Goal: Information Seeking & Learning: Learn about a topic

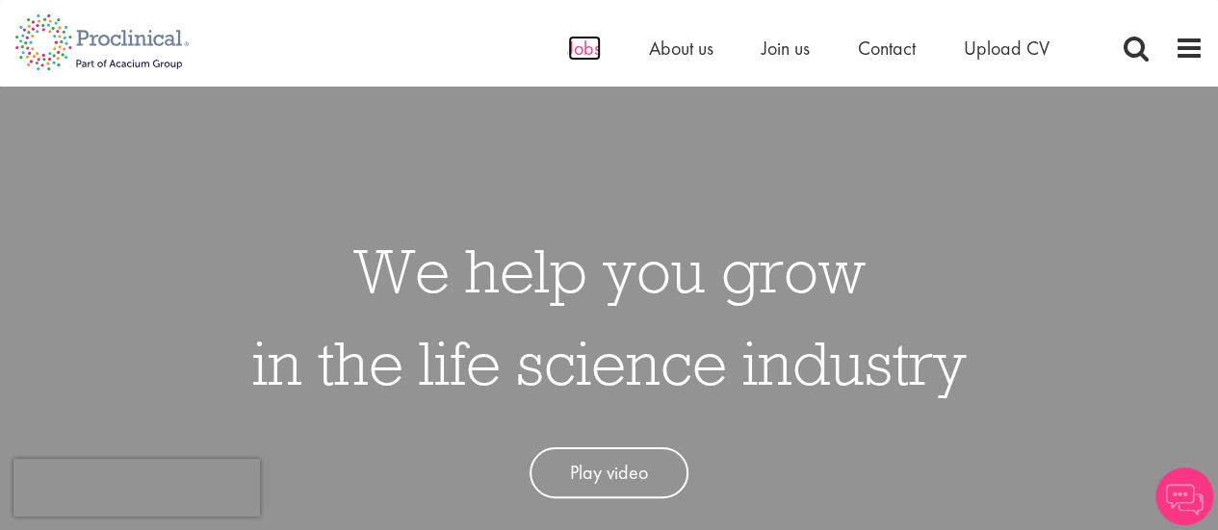
click at [585, 53] on span "Jobs" at bounding box center [584, 48] width 33 height 25
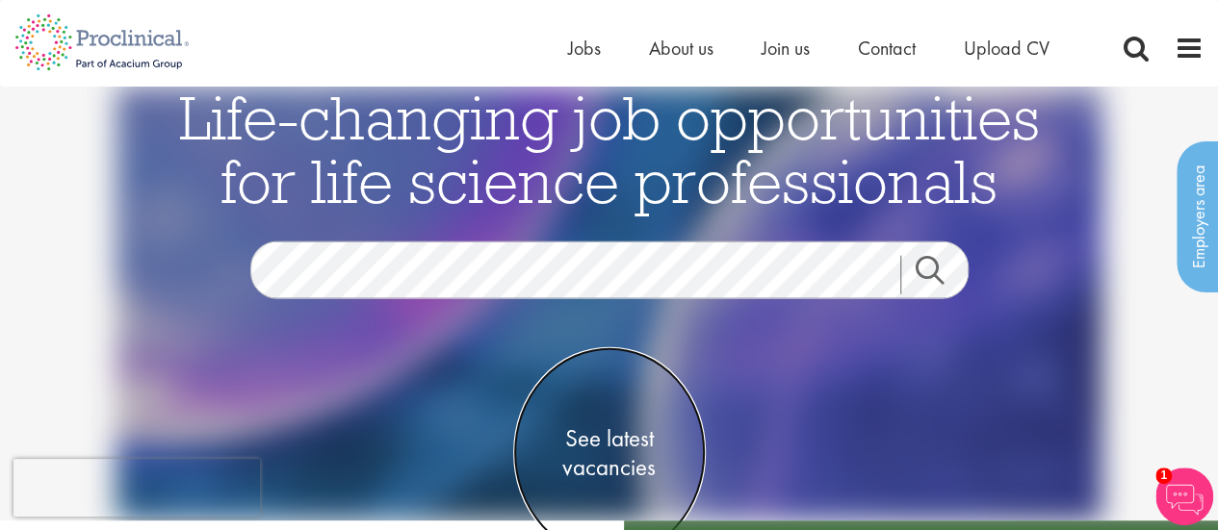
click at [620, 444] on span "See latest vacancies" at bounding box center [609, 454] width 193 height 58
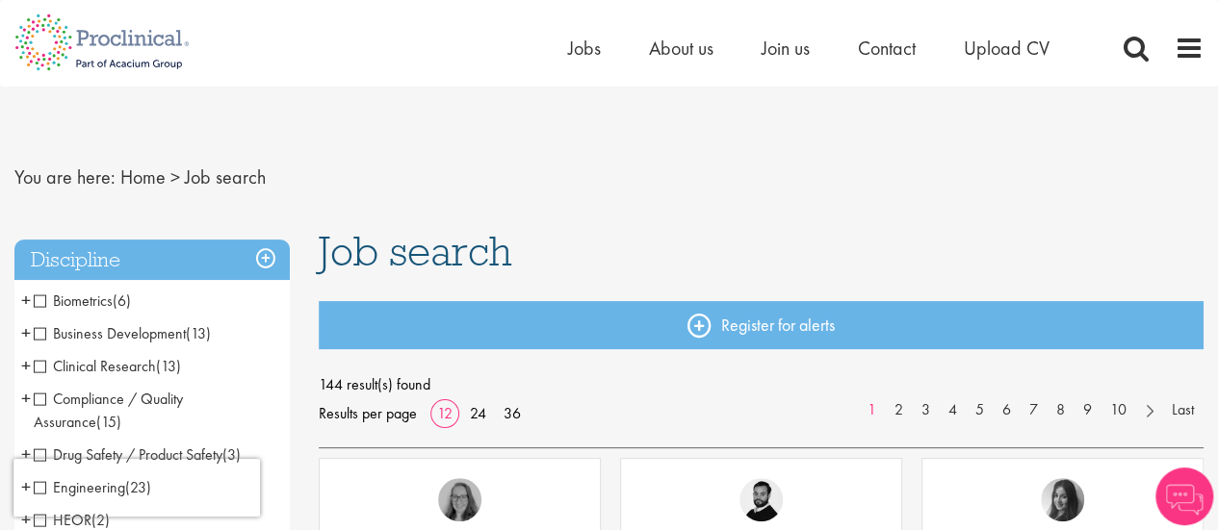
click at [39, 452] on span "Drug Safety / Product Safety" at bounding box center [128, 455] width 189 height 20
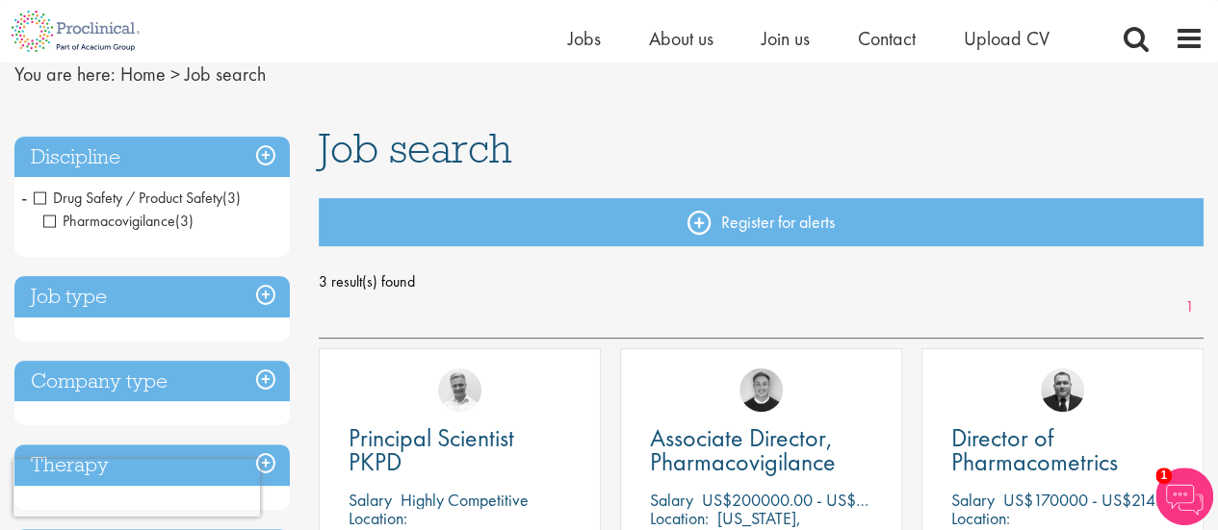
scroll to position [73, 0]
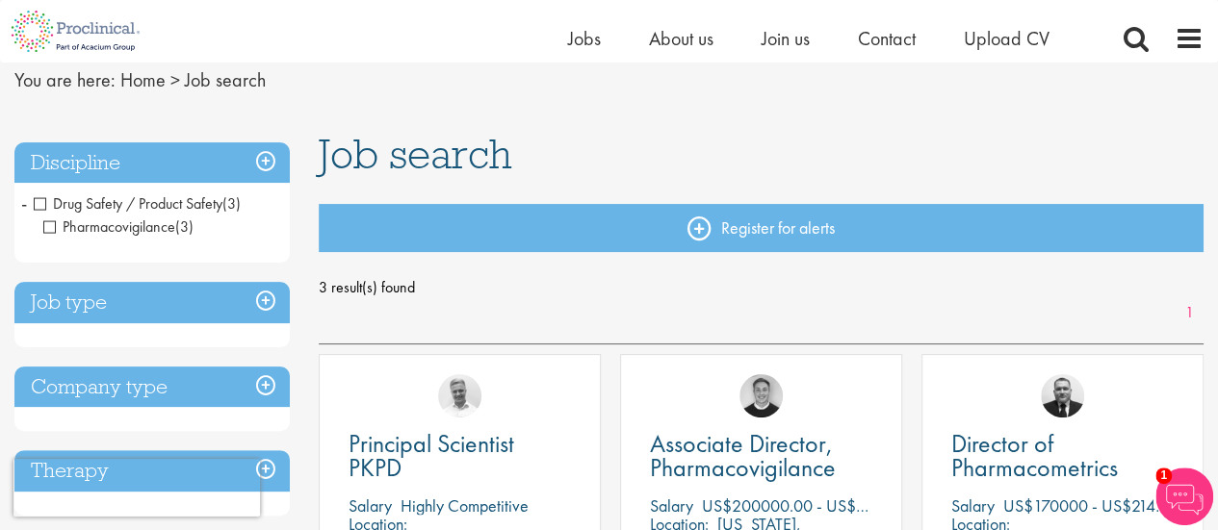
click at [56, 225] on span "Pharmacovigilance" at bounding box center [109, 227] width 132 height 20
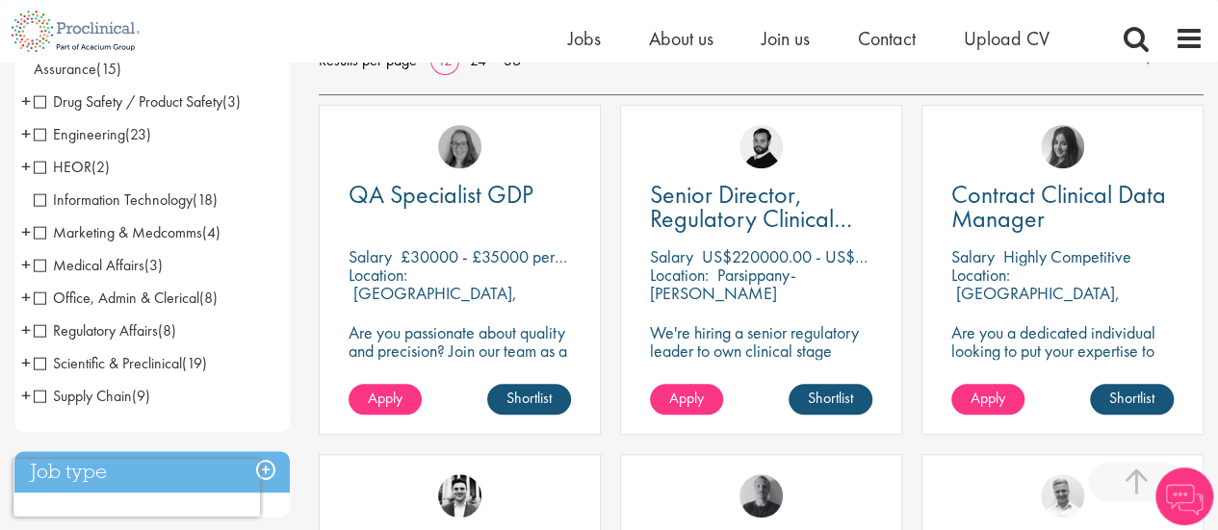
scroll to position [341, 0]
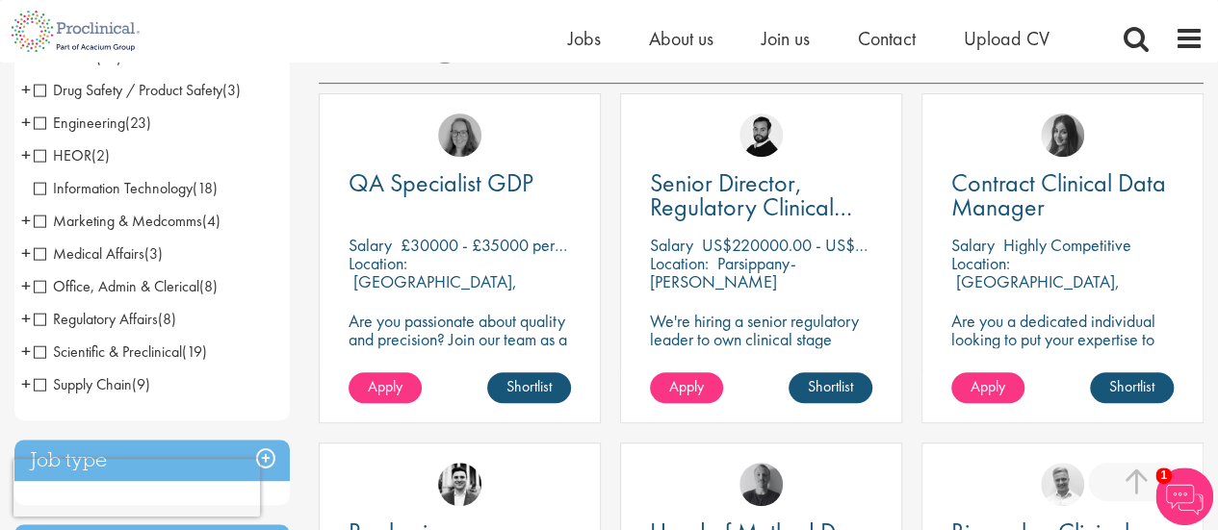
click at [48, 349] on span "Scientific & Preclinical" at bounding box center [108, 352] width 148 height 20
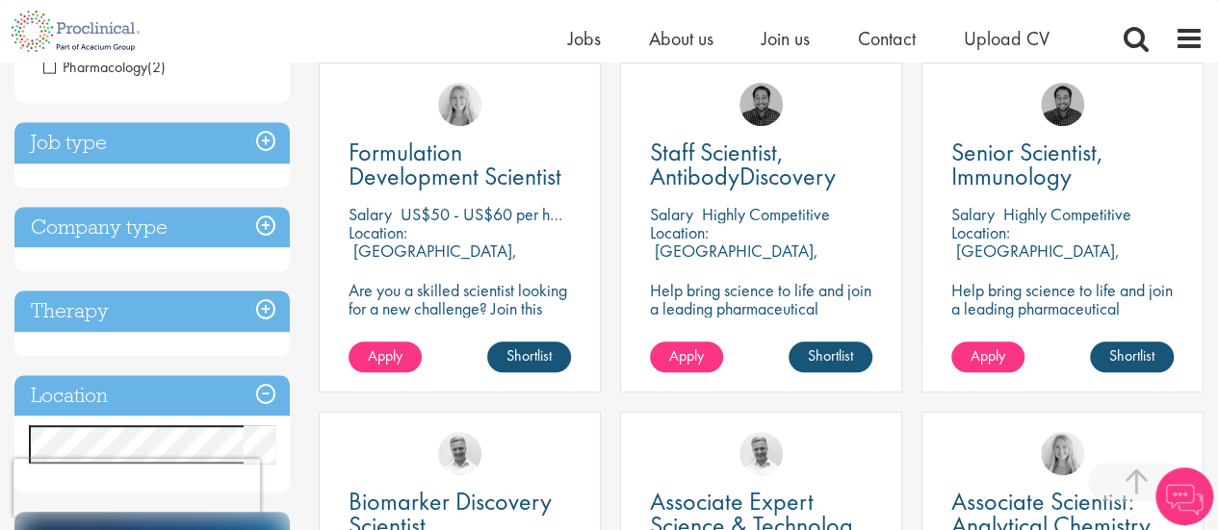
scroll to position [382, 0]
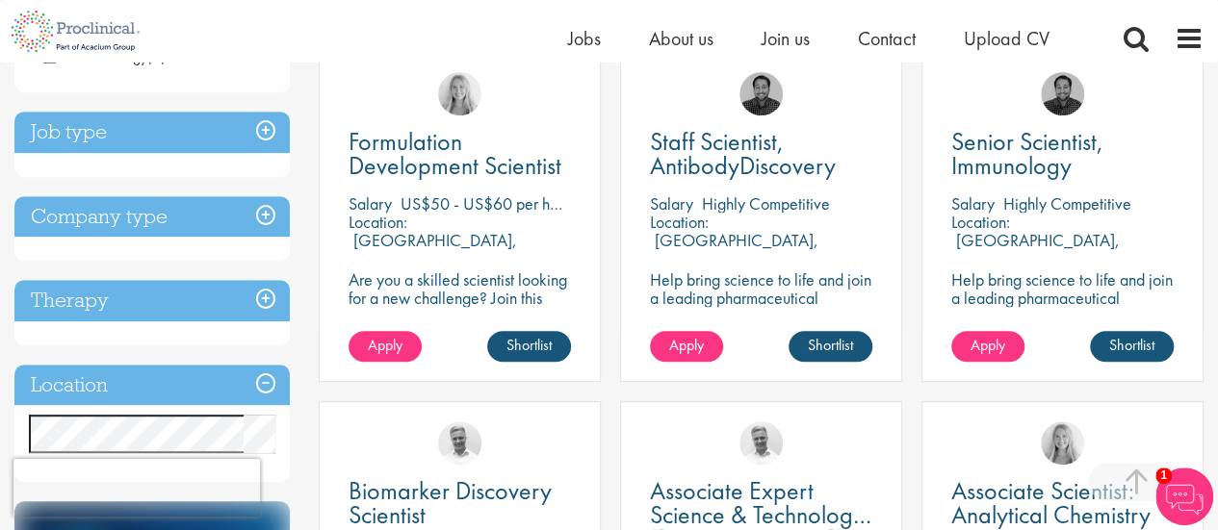
click at [264, 127] on h3 "Job type" at bounding box center [151, 132] width 275 height 41
